Goal: Information Seeking & Learning: Learn about a topic

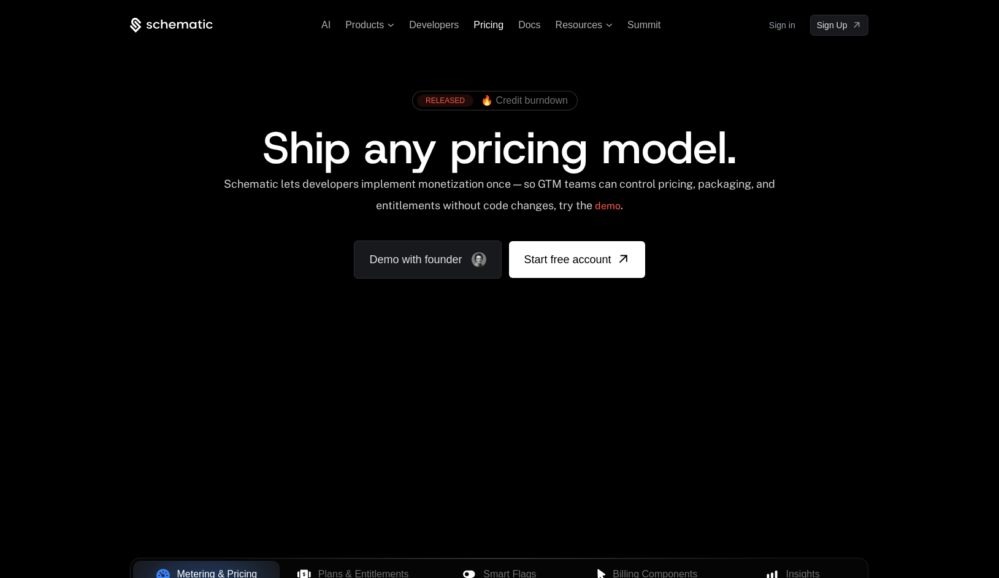
click at [484, 28] on span "Pricing" at bounding box center [488, 25] width 30 height 10
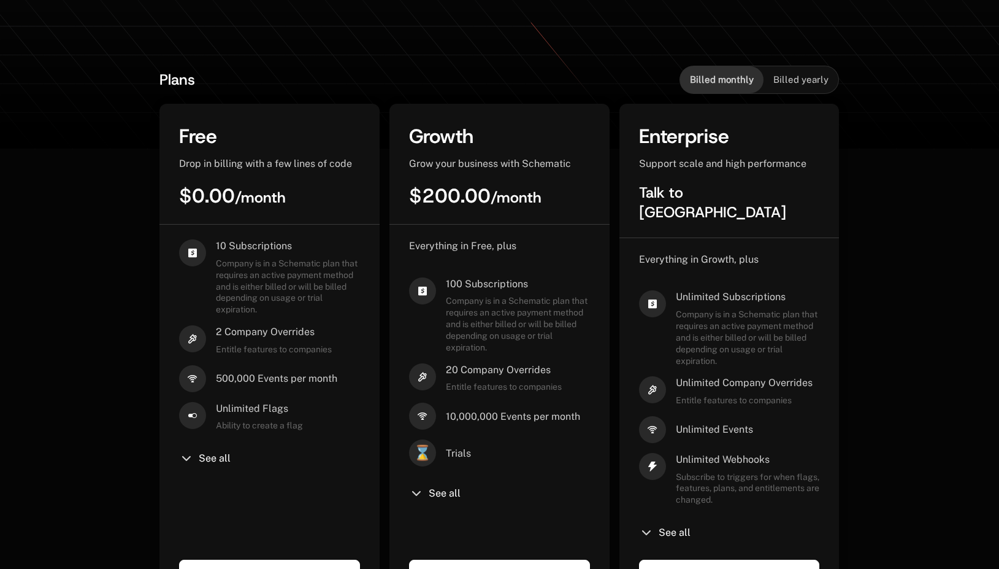
scroll to position [275, 0]
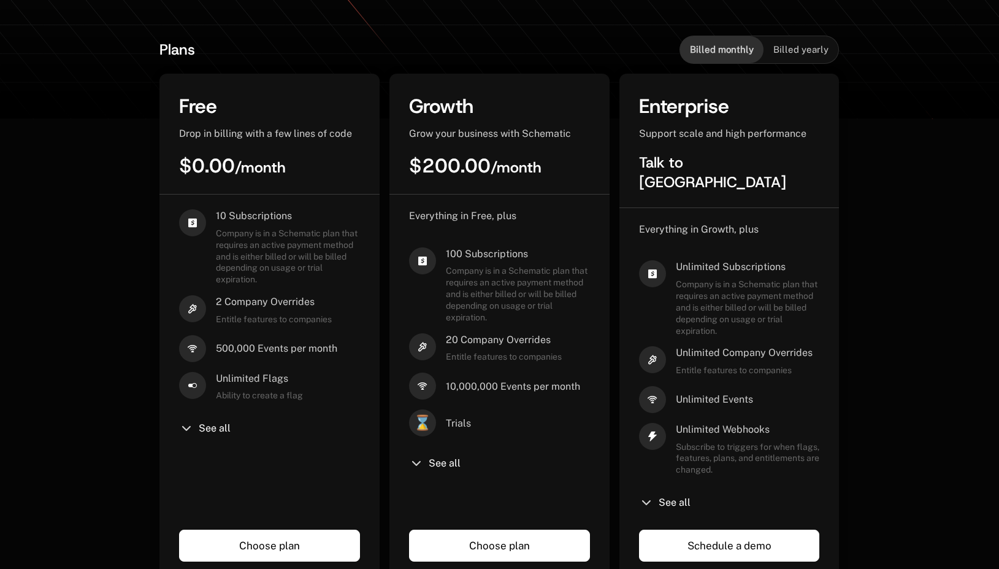
click at [805, 45] on span "Billed yearly" at bounding box center [800, 50] width 55 height 12
click at [711, 52] on span "Billed monthly" at bounding box center [722, 50] width 64 height 12
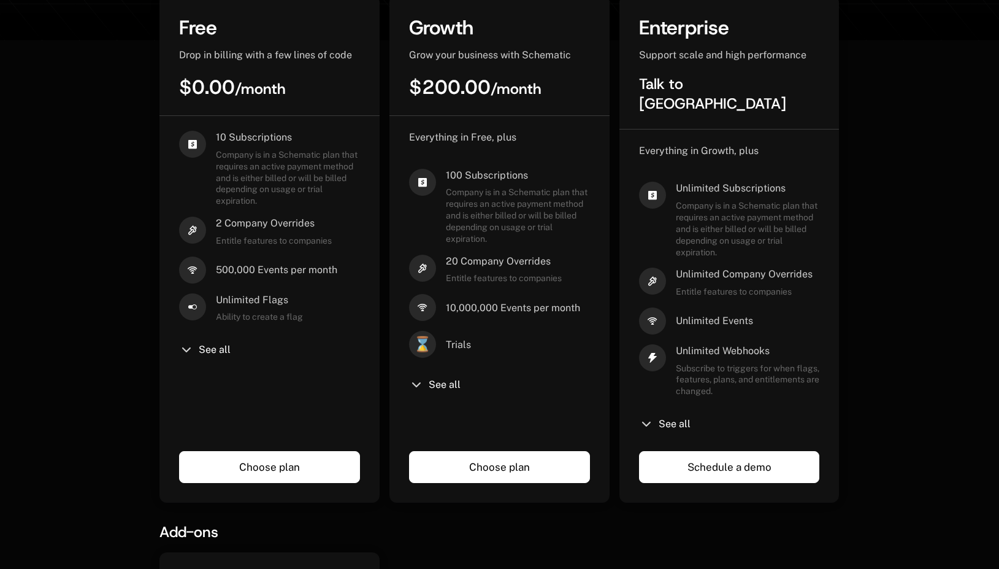
scroll to position [334, 0]
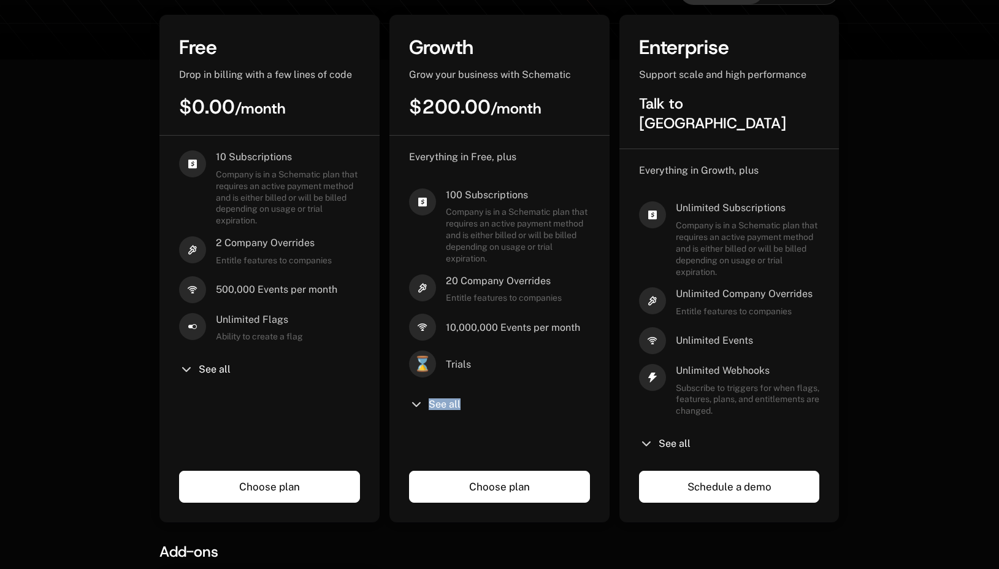
drag, startPoint x: 426, startPoint y: 412, endPoint x: 421, endPoint y: 407, distance: 7.4
click at [426, 412] on div "See all" at bounding box center [499, 404] width 181 height 15
click at [415, 407] on icon at bounding box center [416, 404] width 15 height 15
click at [446, 404] on span "See all" at bounding box center [445, 404] width 32 height 10
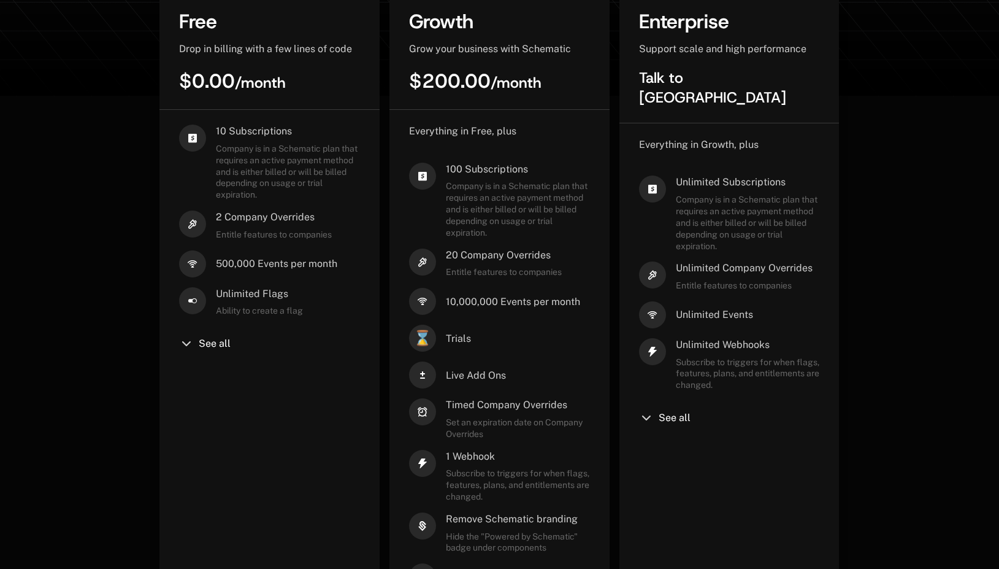
scroll to position [301, 0]
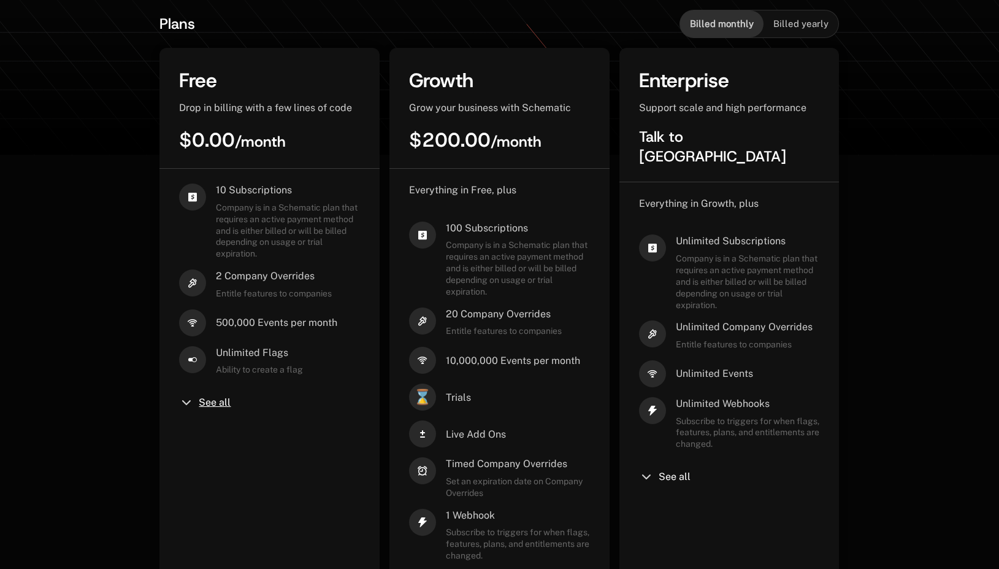
click at [219, 407] on span "See all" at bounding box center [215, 402] width 32 height 10
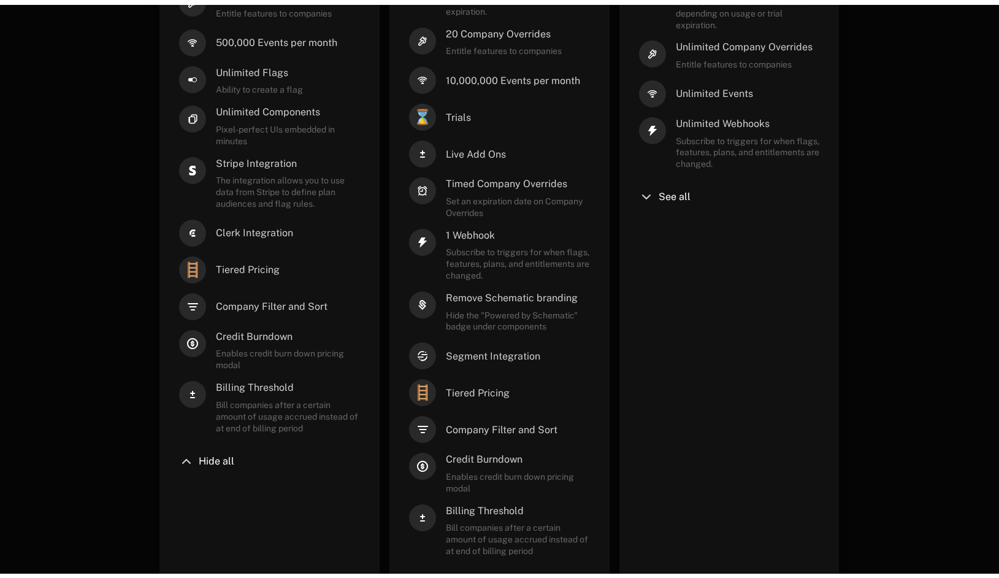
scroll to position [0, 0]
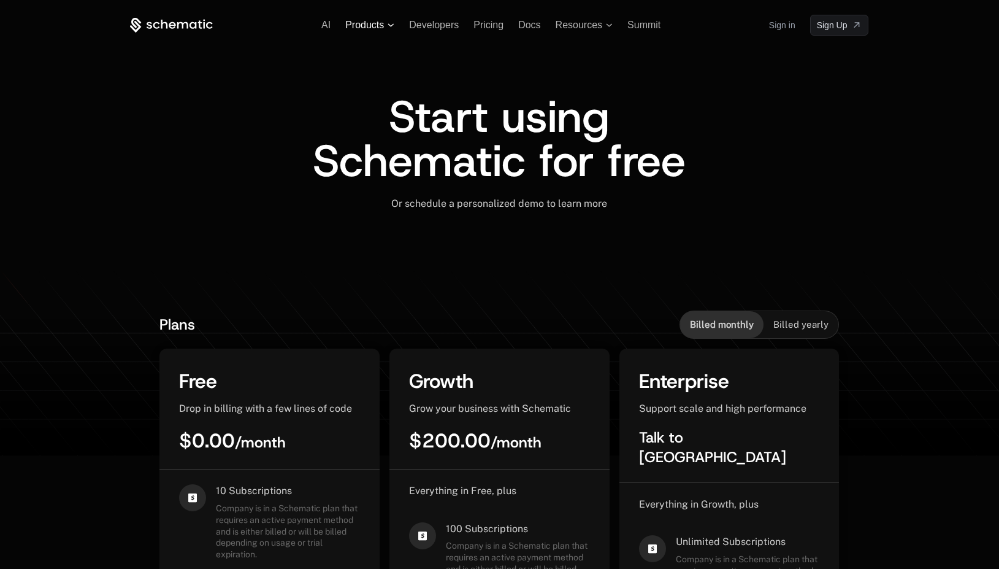
click at [378, 23] on span "Products" at bounding box center [364, 25] width 39 height 11
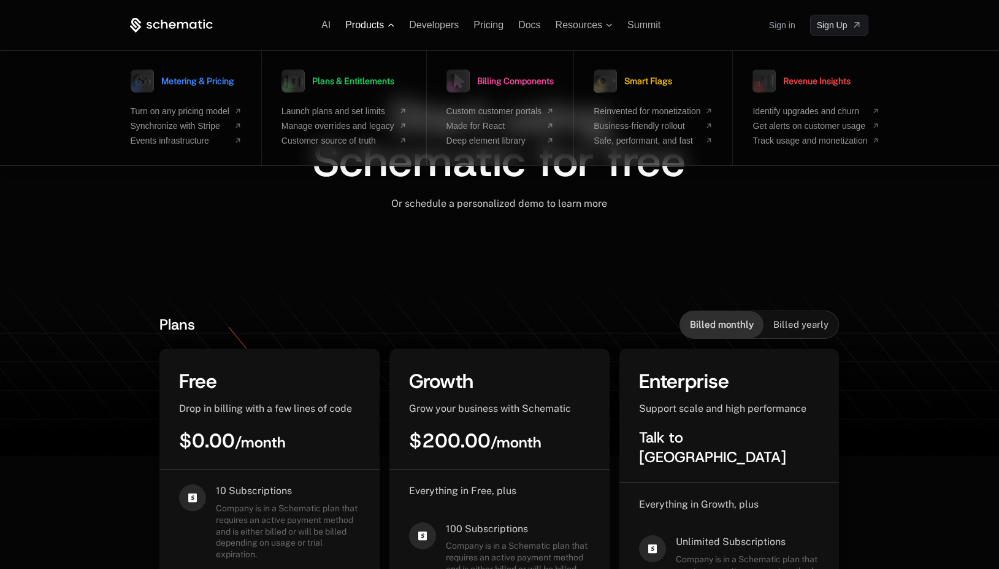
click at [378, 23] on span "Products" at bounding box center [364, 25] width 39 height 11
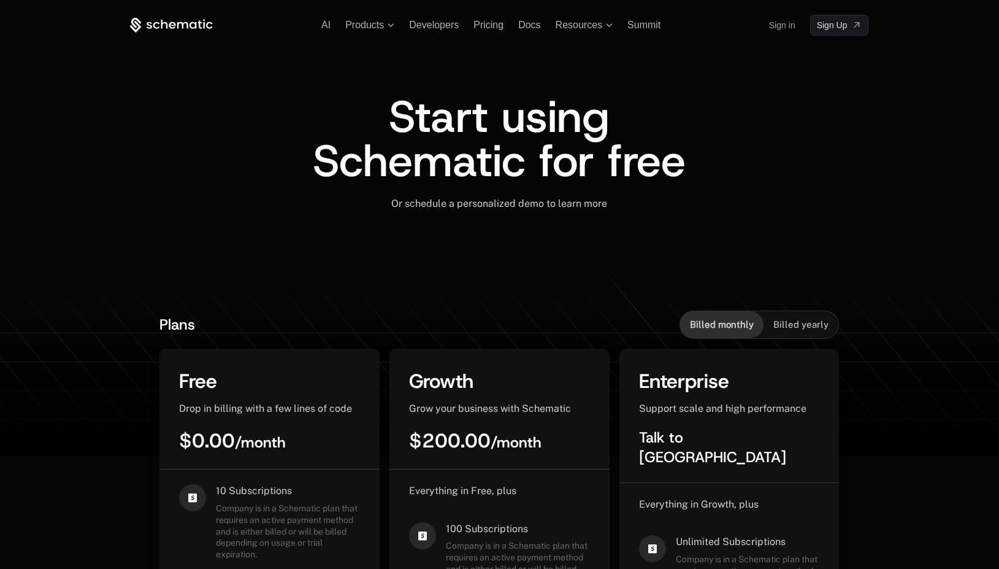
click at [180, 26] on icon at bounding box center [171, 25] width 83 height 15
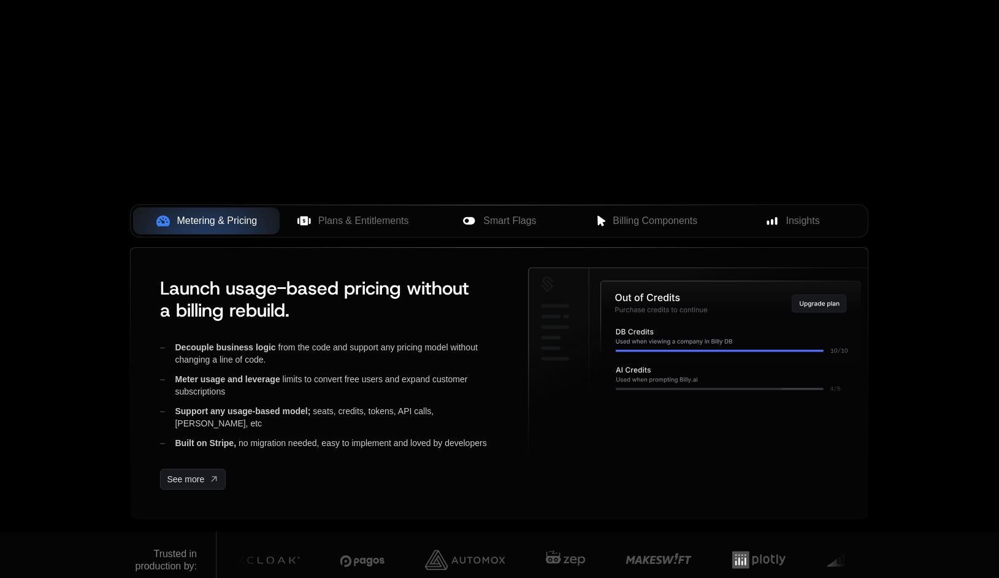
scroll to position [412, 0]
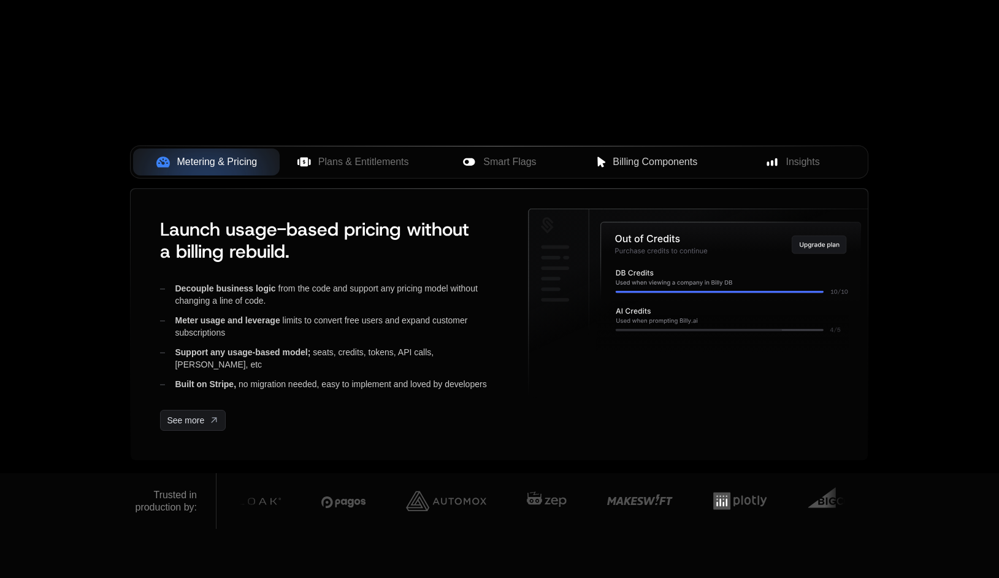
click at [680, 161] on span "Billing Components" at bounding box center [655, 162] width 85 height 15
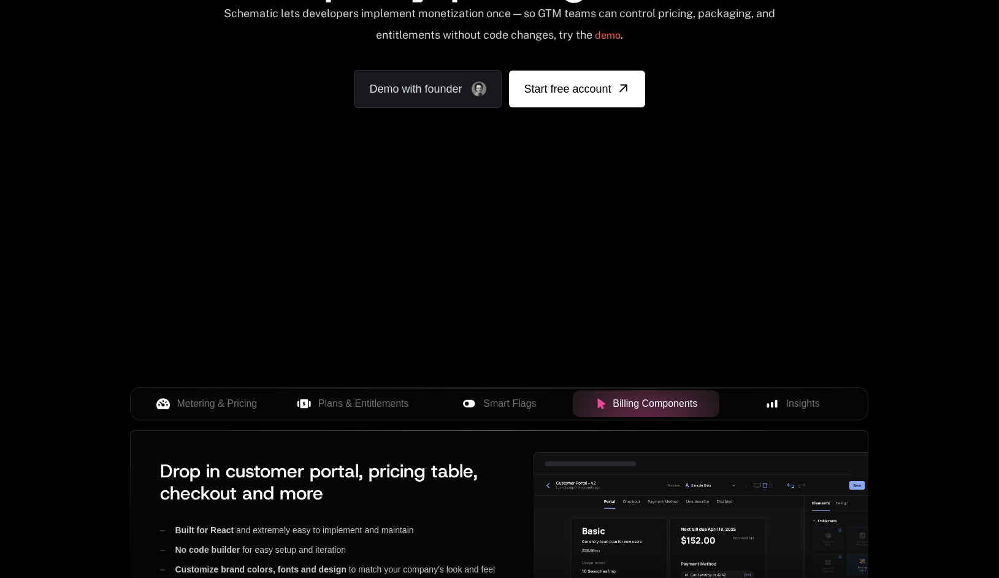
scroll to position [0, 0]
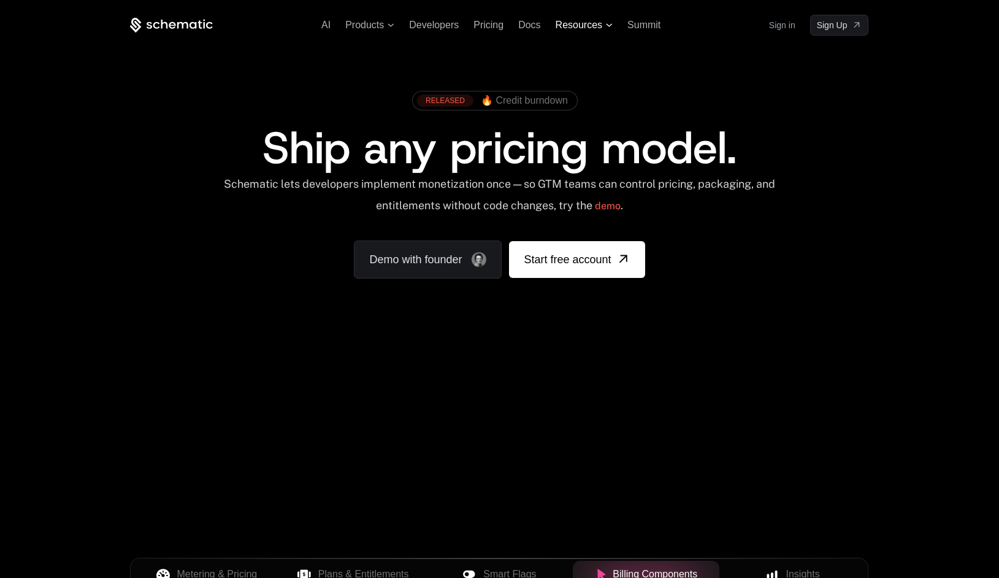
click at [584, 25] on span "Resources" at bounding box center [579, 25] width 47 height 11
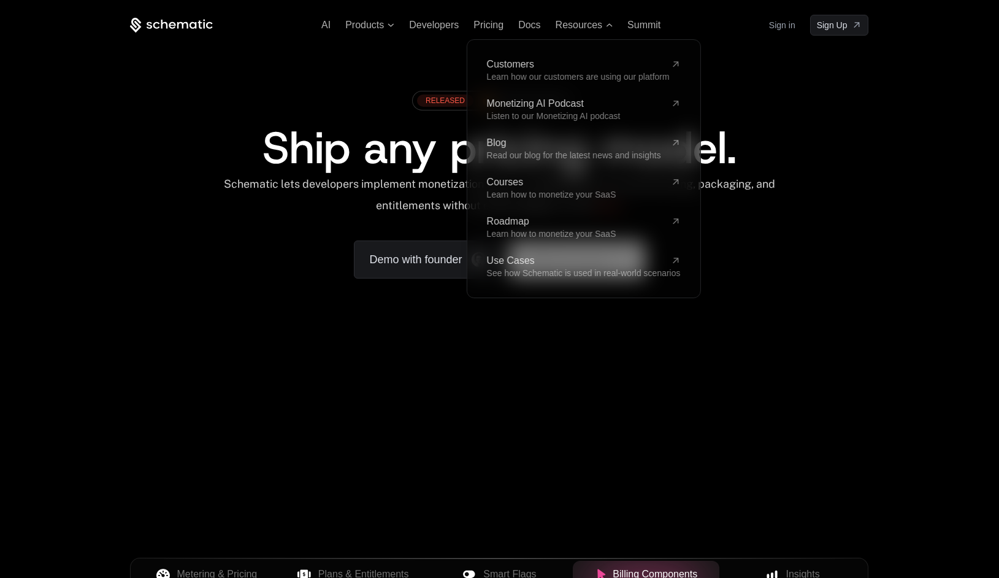
click at [192, 122] on div "RELEASED 🔥 Credit burndown" at bounding box center [499, 105] width 661 height 41
click at [893, 173] on div "RELEASED 🔥 Credit burndown Ship any pricing model. Schematic lets developers im…" at bounding box center [499, 182] width 797 height 292
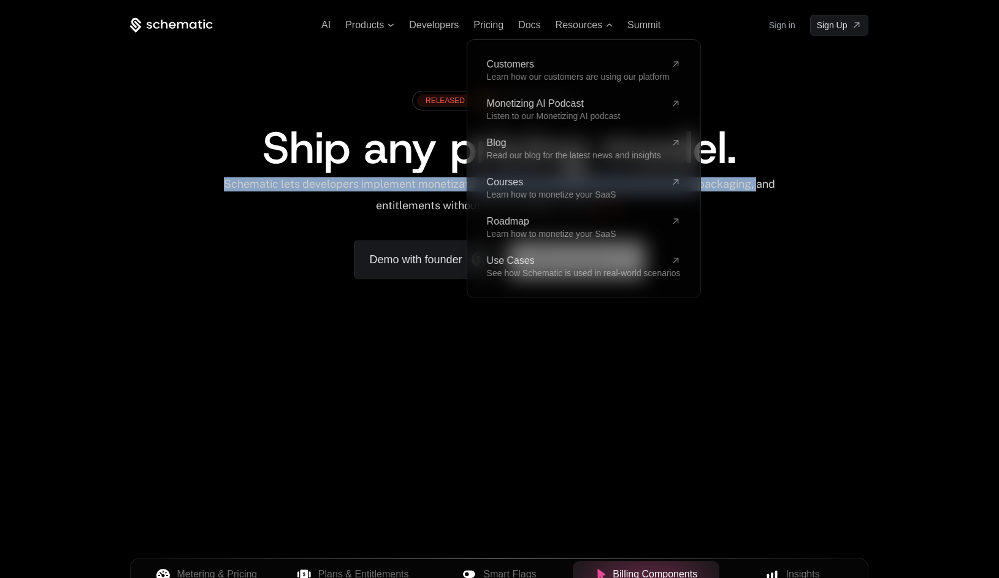
click at [218, 192] on div "Schematic lets developers implement monetization once — so GTM teams can contro…" at bounding box center [499, 199] width 738 height 44
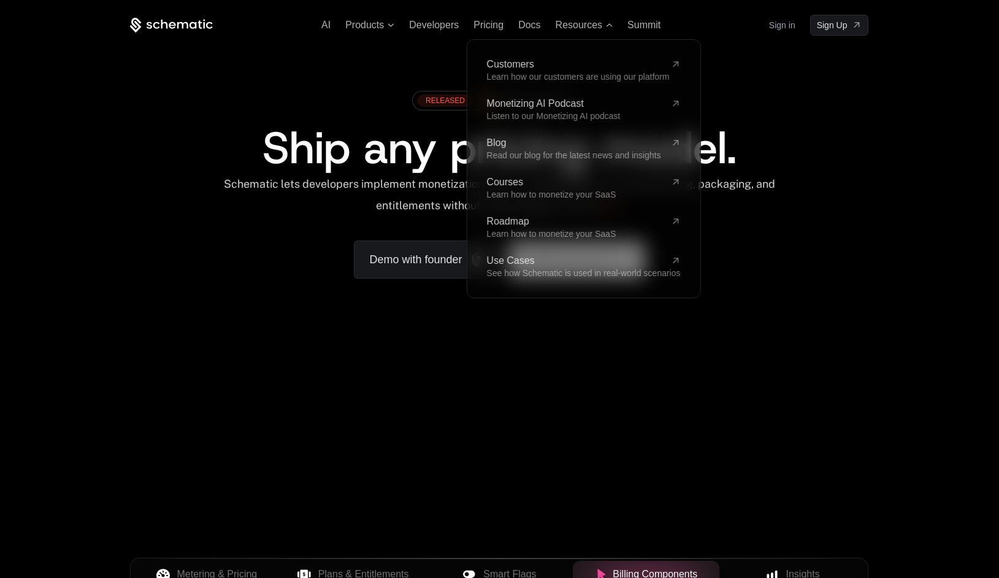
drag, startPoint x: 812, startPoint y: 112, endPoint x: 912, endPoint y: 121, distance: 100.4
click at [816, 115] on div "RELEASED 🔥 Credit burndown" at bounding box center [499, 105] width 661 height 41
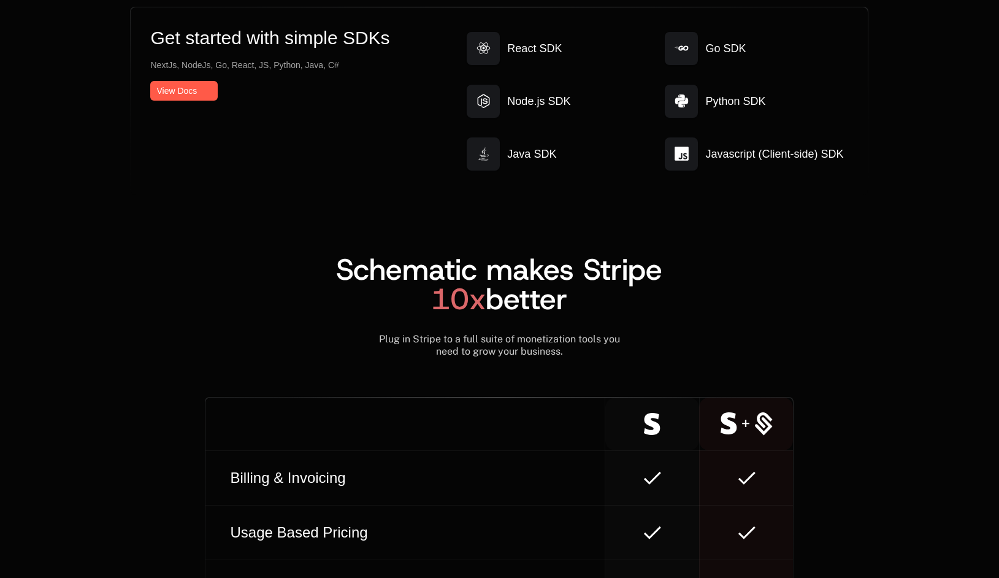
scroll to position [7601, 0]
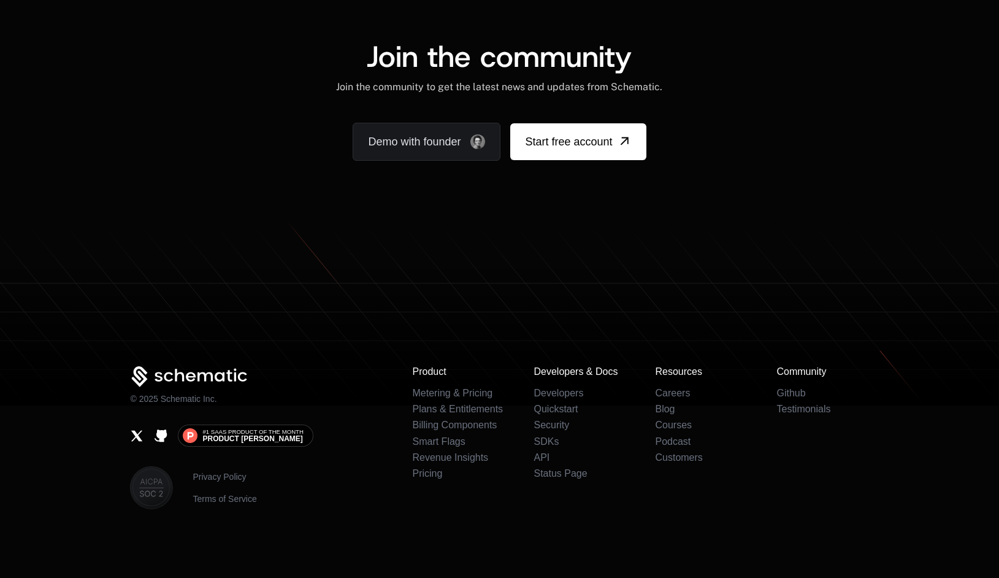
click at [329, 510] on footer "© 2025 Schematic Inc. #1 SaaS Product of the Month Product [PERSON_NAME] Privac…" at bounding box center [499, 399] width 999 height 358
click at [561, 426] on link "Security" at bounding box center [552, 424] width 36 height 10
